Goal: Task Accomplishment & Management: Use online tool/utility

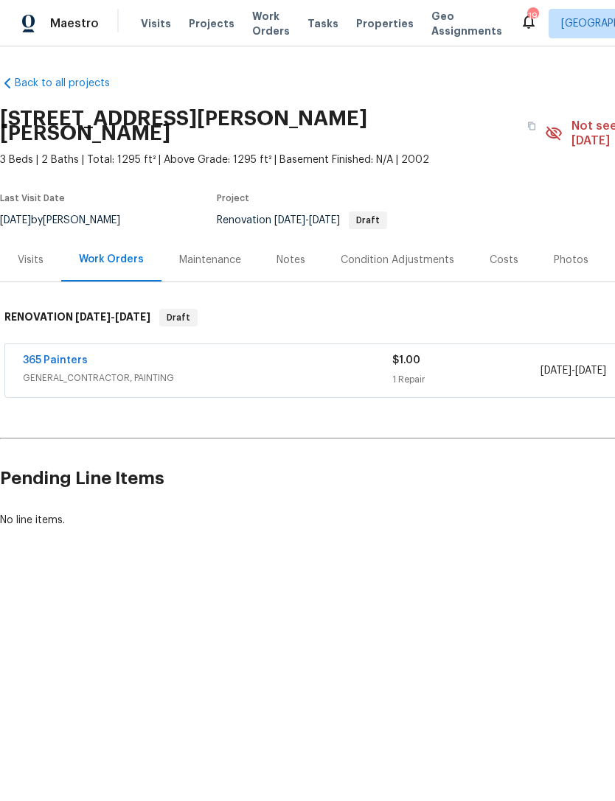
click at [198, 24] on span "Projects" at bounding box center [212, 23] width 46 height 15
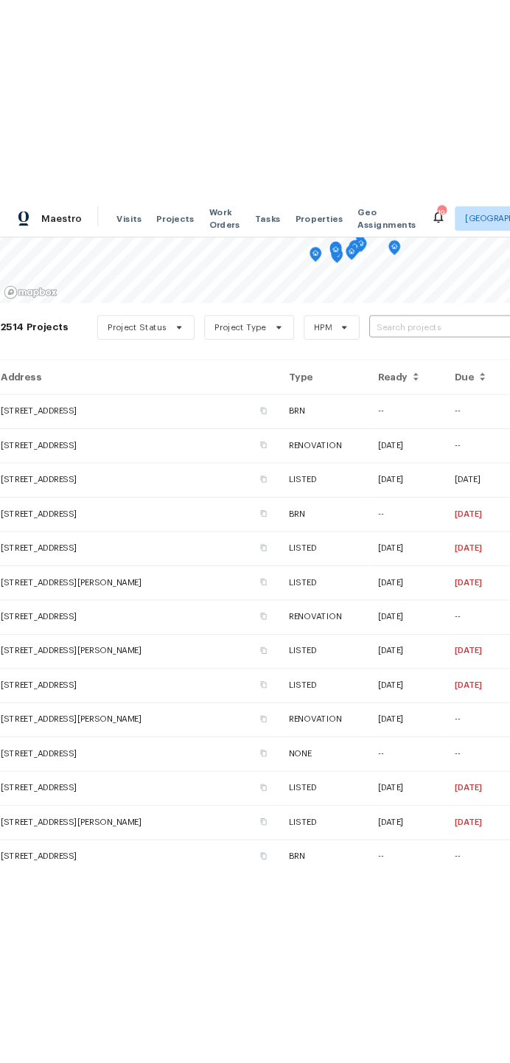
scroll to position [204, 0]
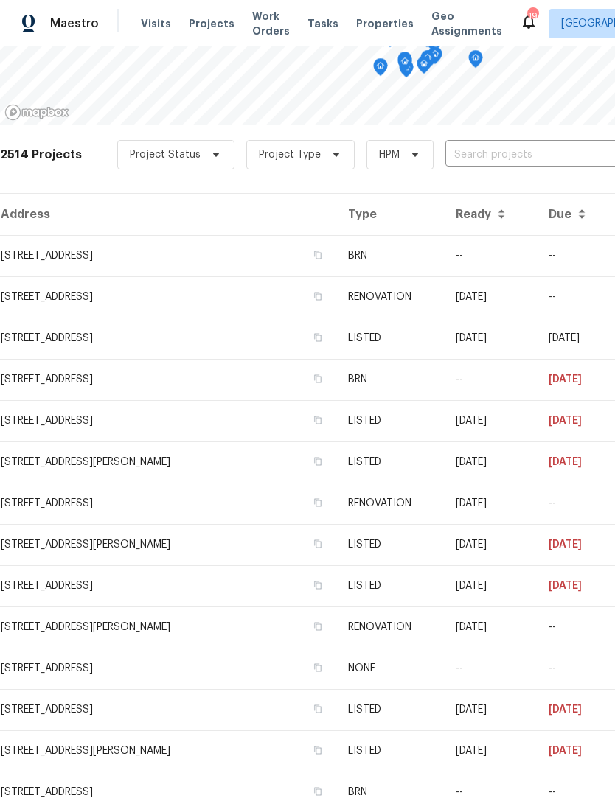
click at [147, 464] on td "[STREET_ADDRESS][PERSON_NAME]" at bounding box center [168, 461] width 336 height 41
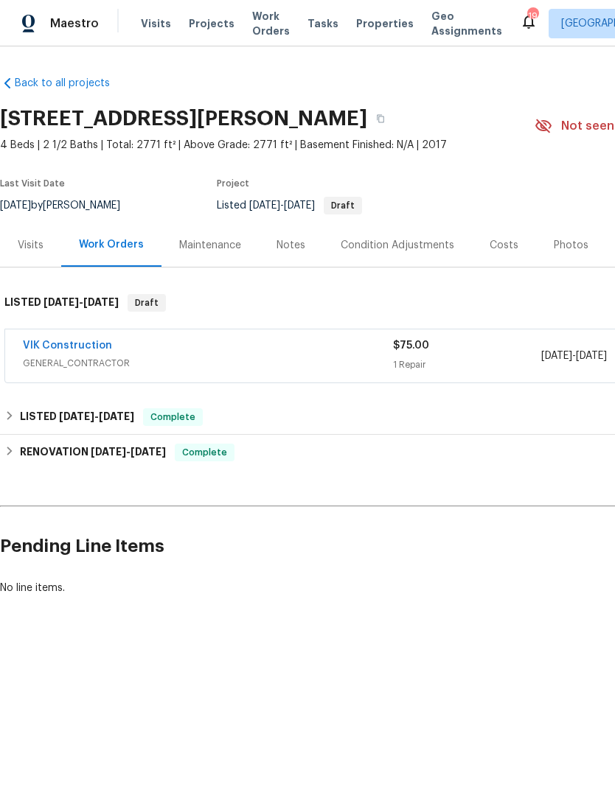
click at [67, 344] on link "VIK Construction" at bounding box center [67, 345] width 89 height 10
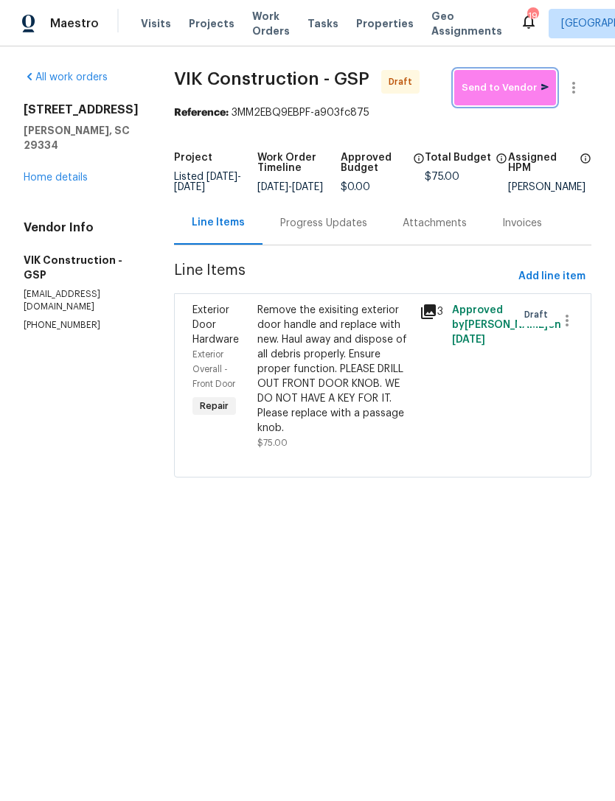
click at [495, 90] on span "Send to Vendor" at bounding box center [504, 88] width 87 height 17
